Goal: Task Accomplishment & Management: Manage account settings

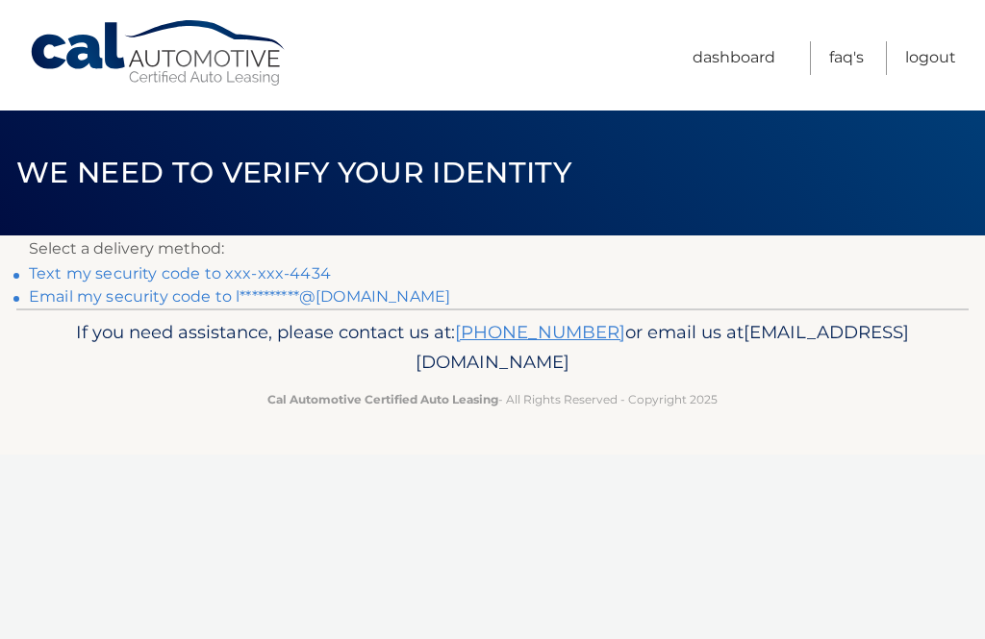
click at [137, 300] on link "**********" at bounding box center [239, 296] width 421 height 18
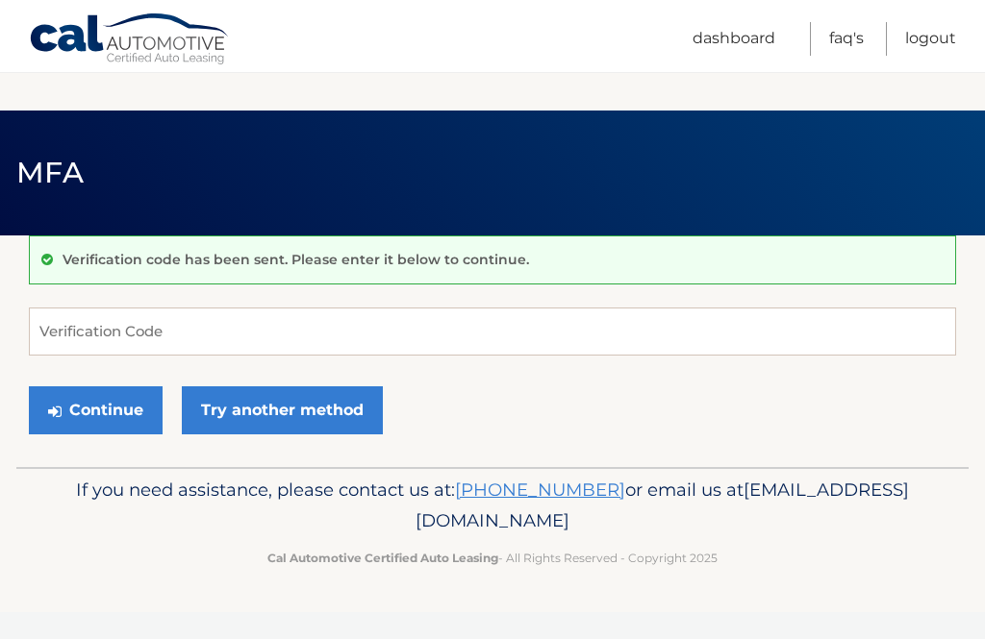
scroll to position [208, 0]
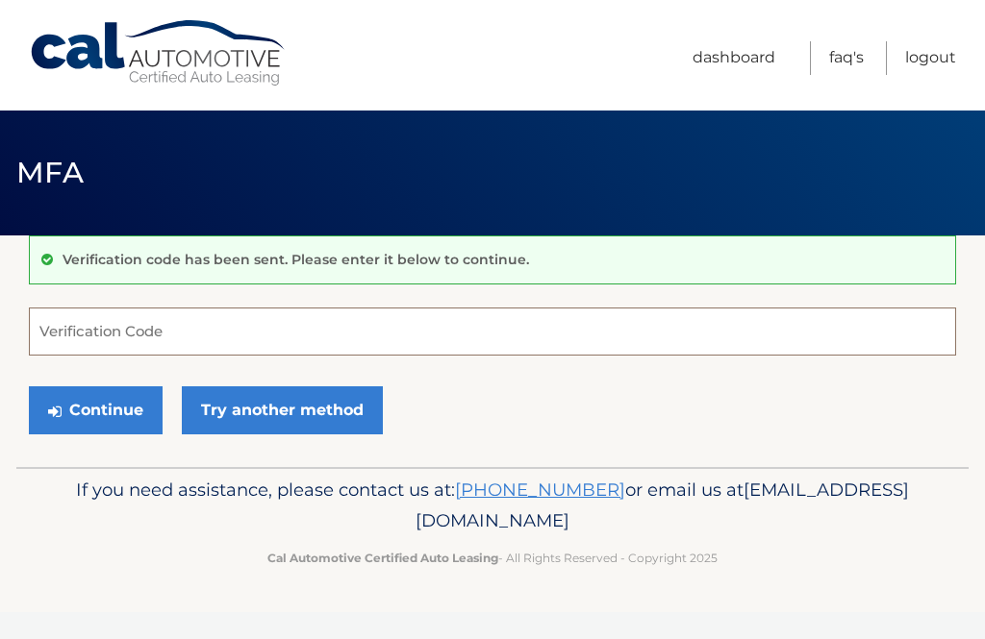
click at [82, 342] on input "Verification Code" at bounding box center [492, 332] width 927 height 48
click at [107, 332] on input "1833" at bounding box center [492, 332] width 927 height 48
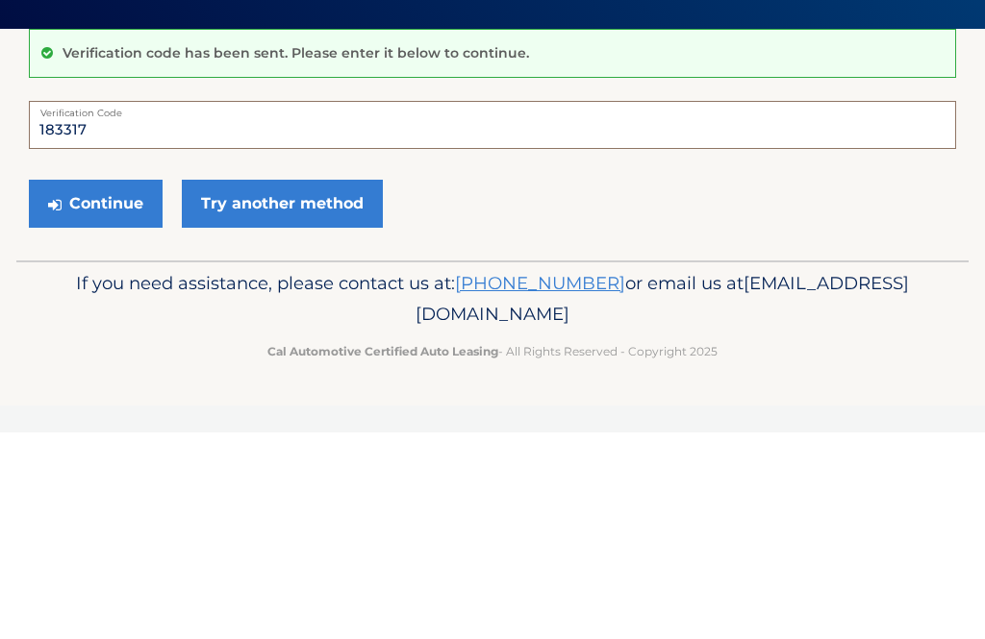
type input "183317"
click at [113, 387] on button "Continue" at bounding box center [96, 411] width 134 height 48
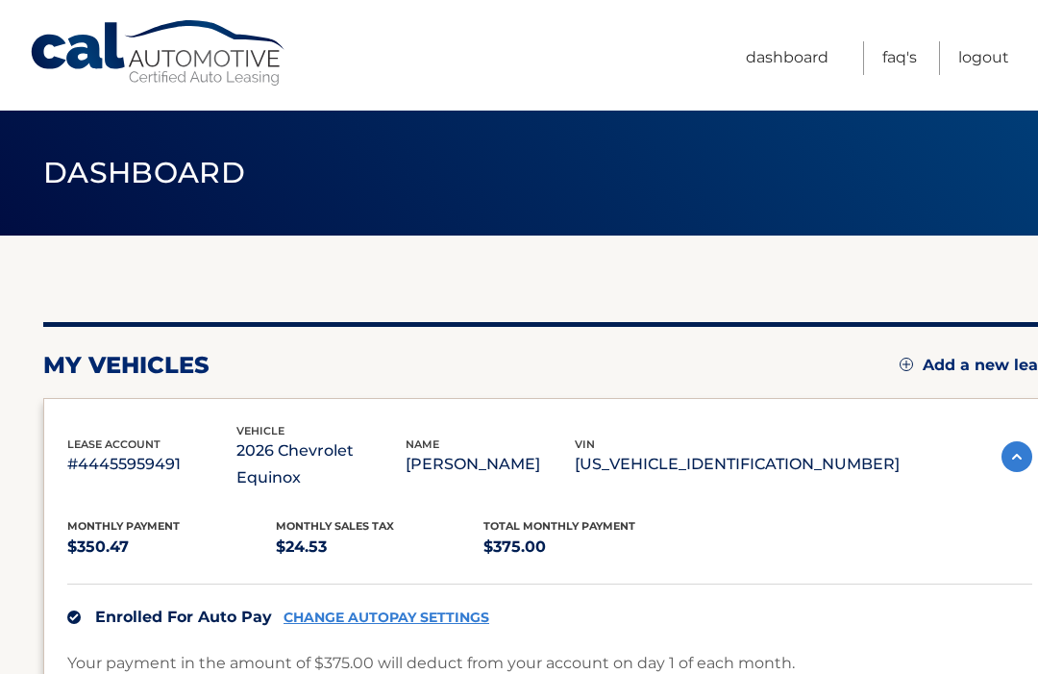
scroll to position [6, 0]
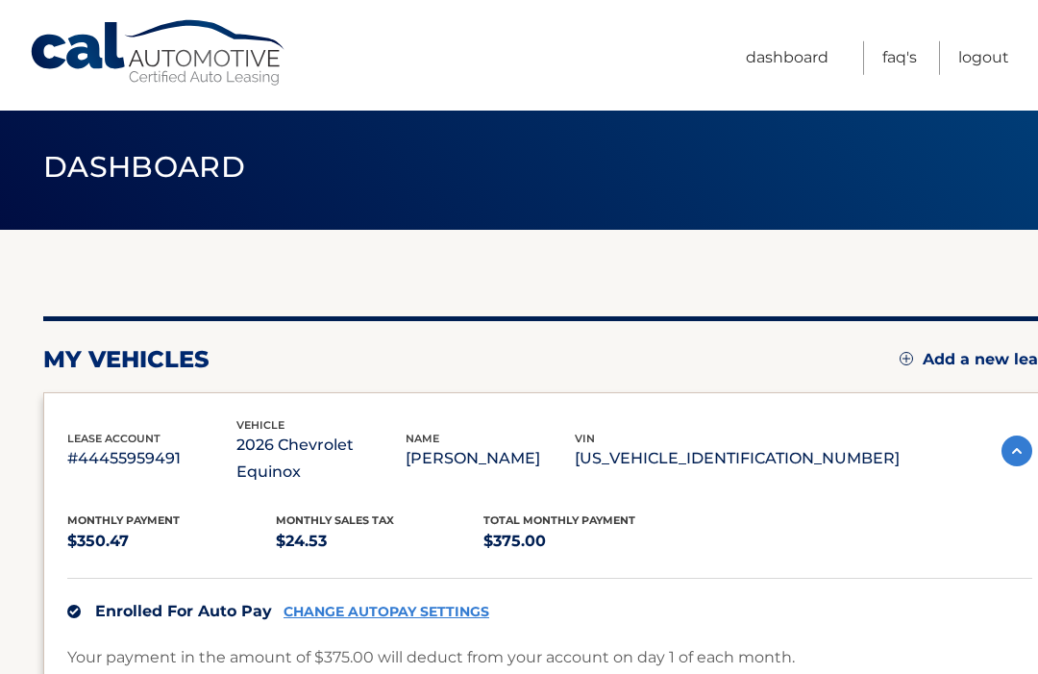
click at [826, 578] on div "Enrolled For Auto Pay CHANGE AUTOPAY SETTINGS" at bounding box center [549, 611] width 965 height 66
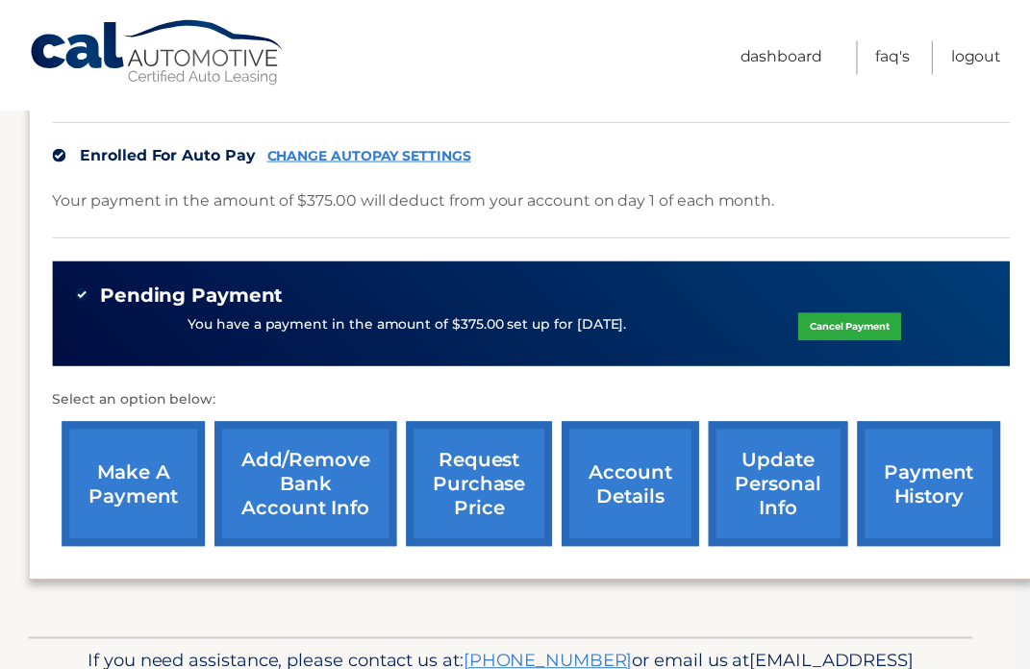
scroll to position [0, 0]
